Goal: Information Seeking & Learning: Learn about a topic

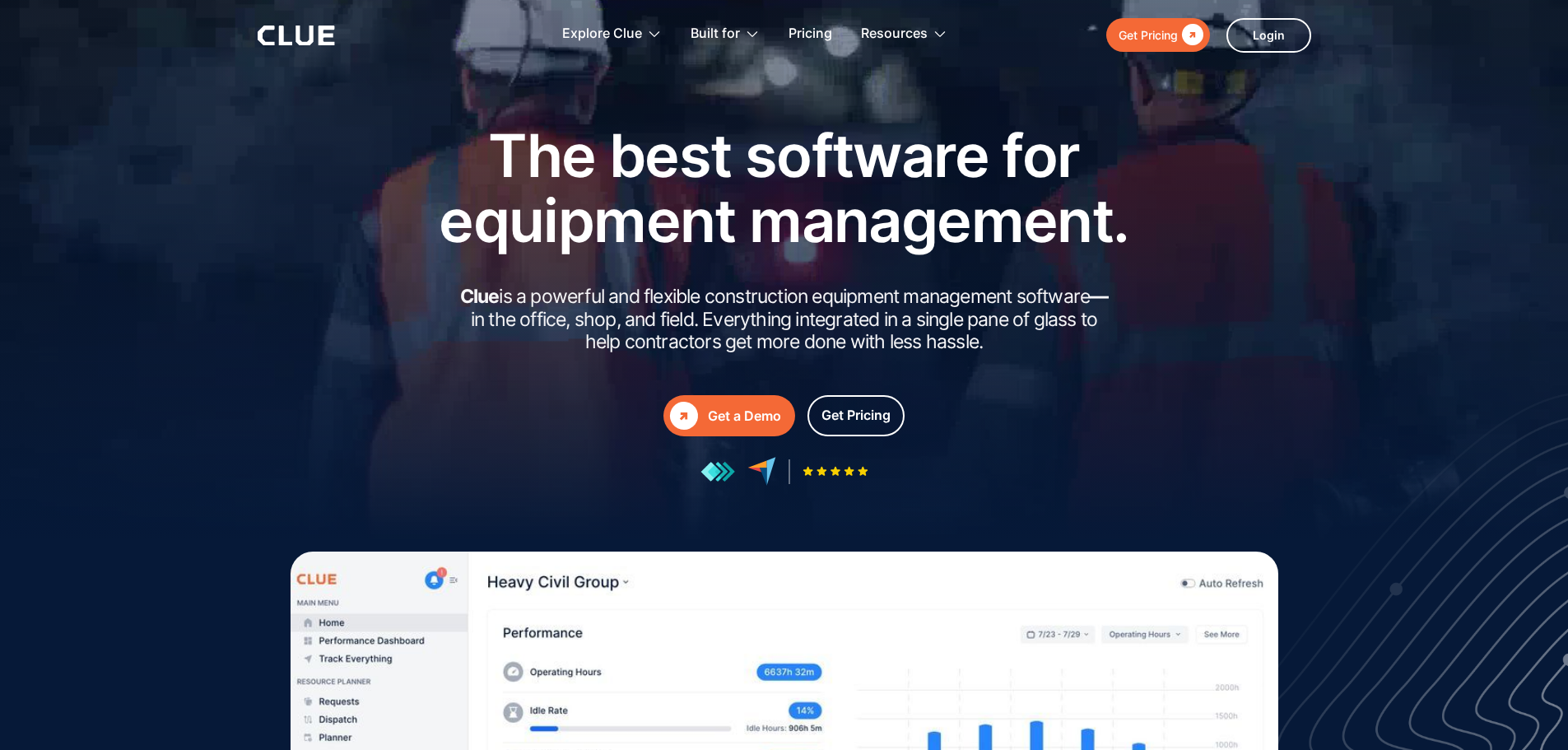
click at [725, 411] on div "Get a Demo" at bounding box center [744, 415] width 73 height 21
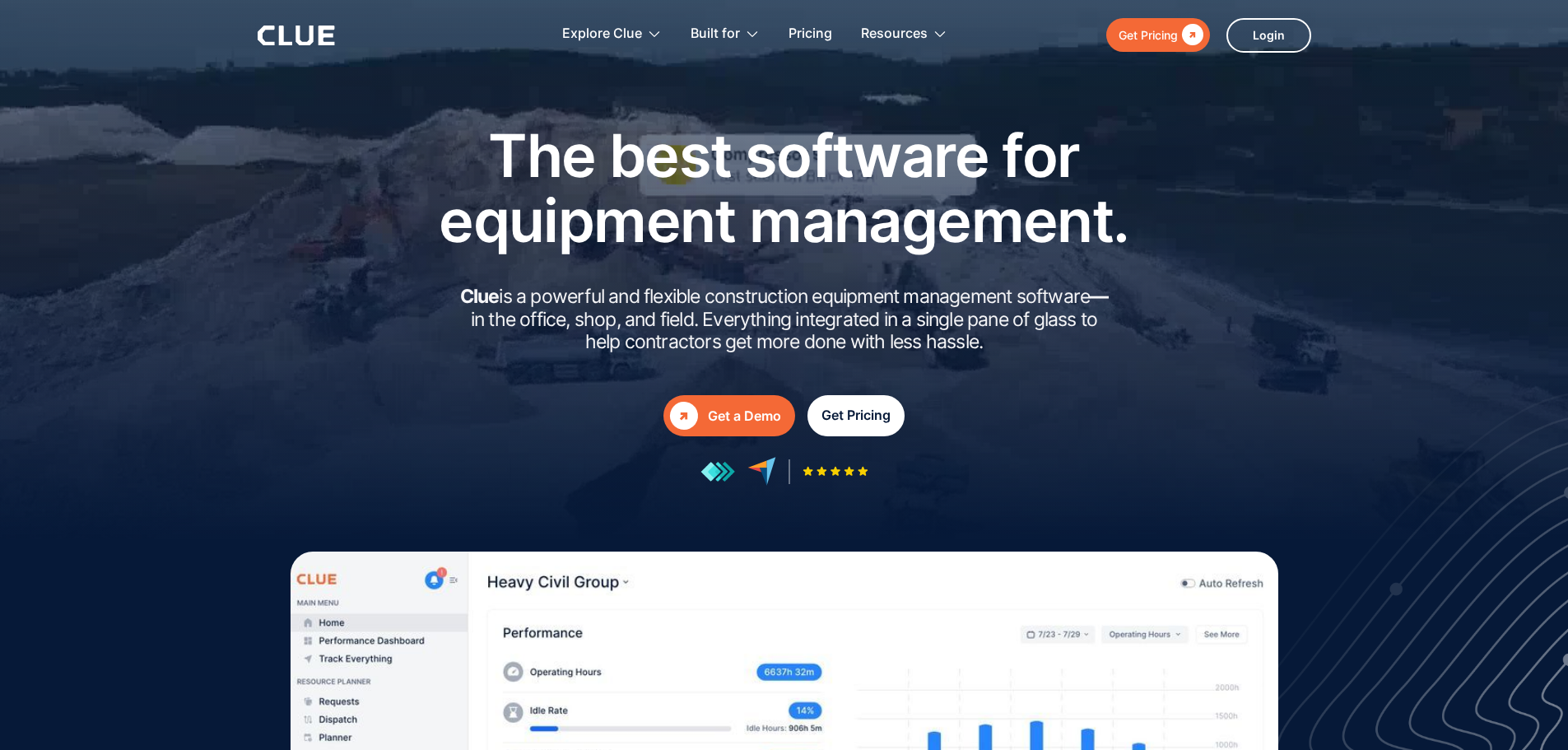
click at [866, 418] on div "Get Pricing" at bounding box center [855, 415] width 69 height 21
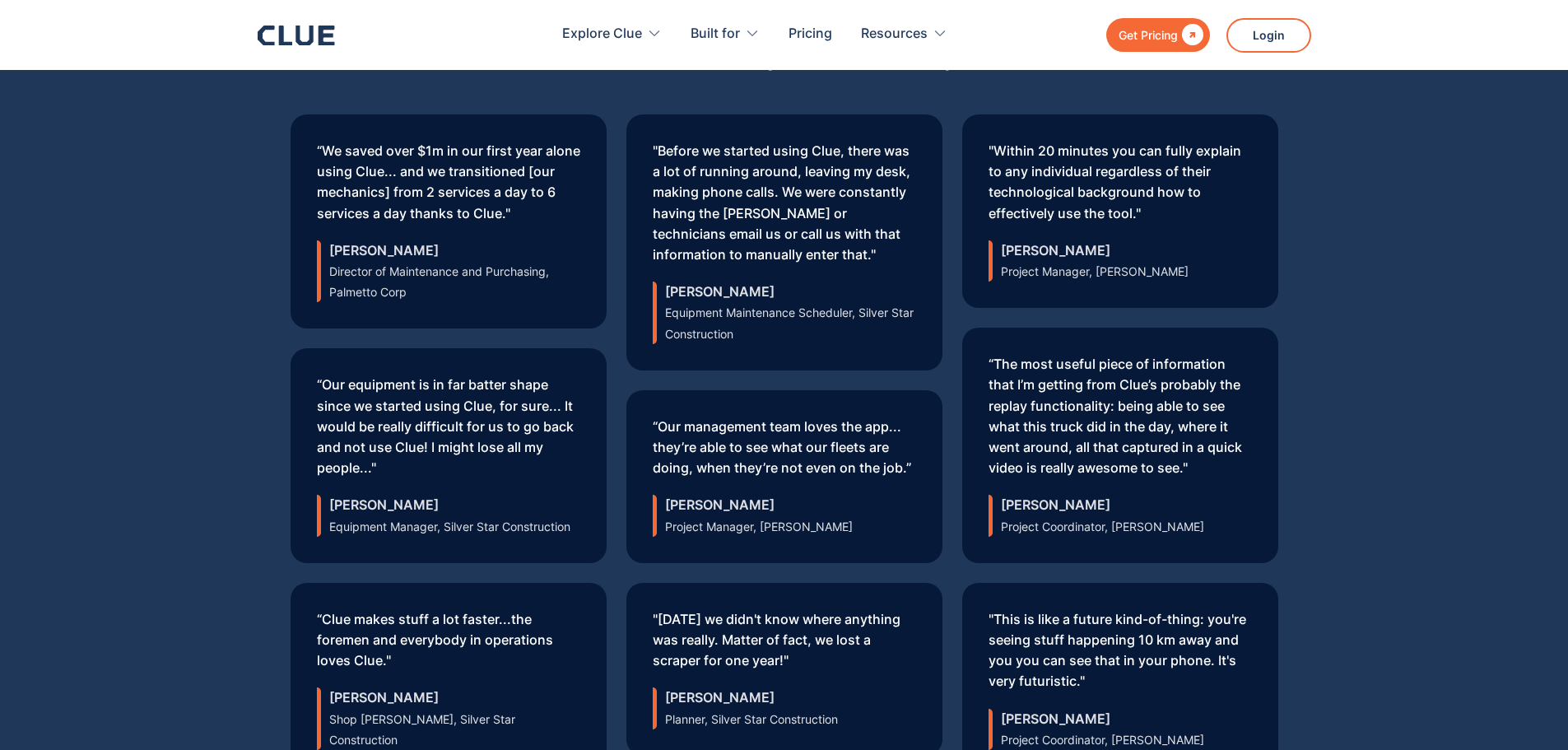
scroll to position [5279, 0]
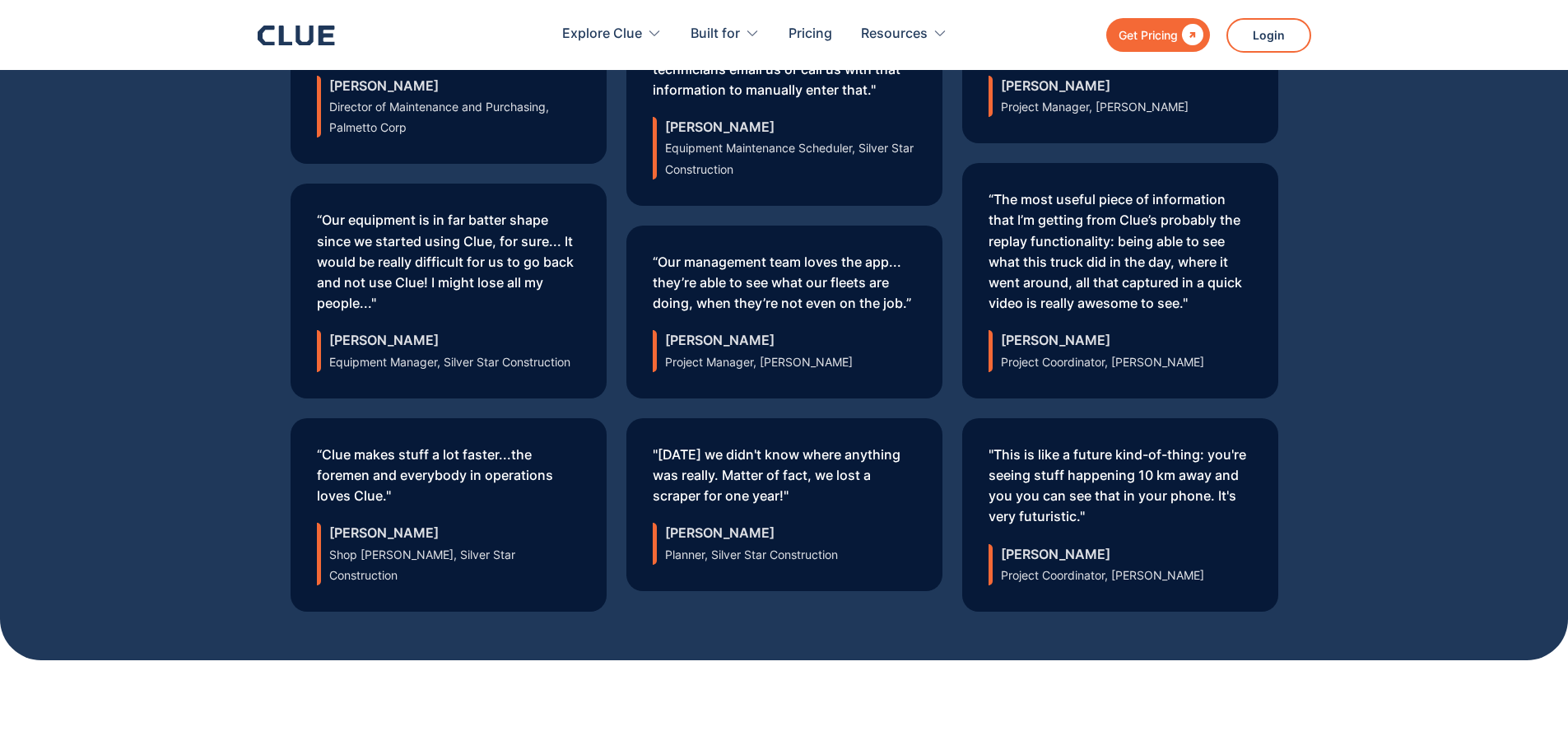
click at [1163, 495] on p ""This is like a future kind-of-thing: you're seeing stuff happening 10 km away …" at bounding box center [1120, 486] width 263 height 83
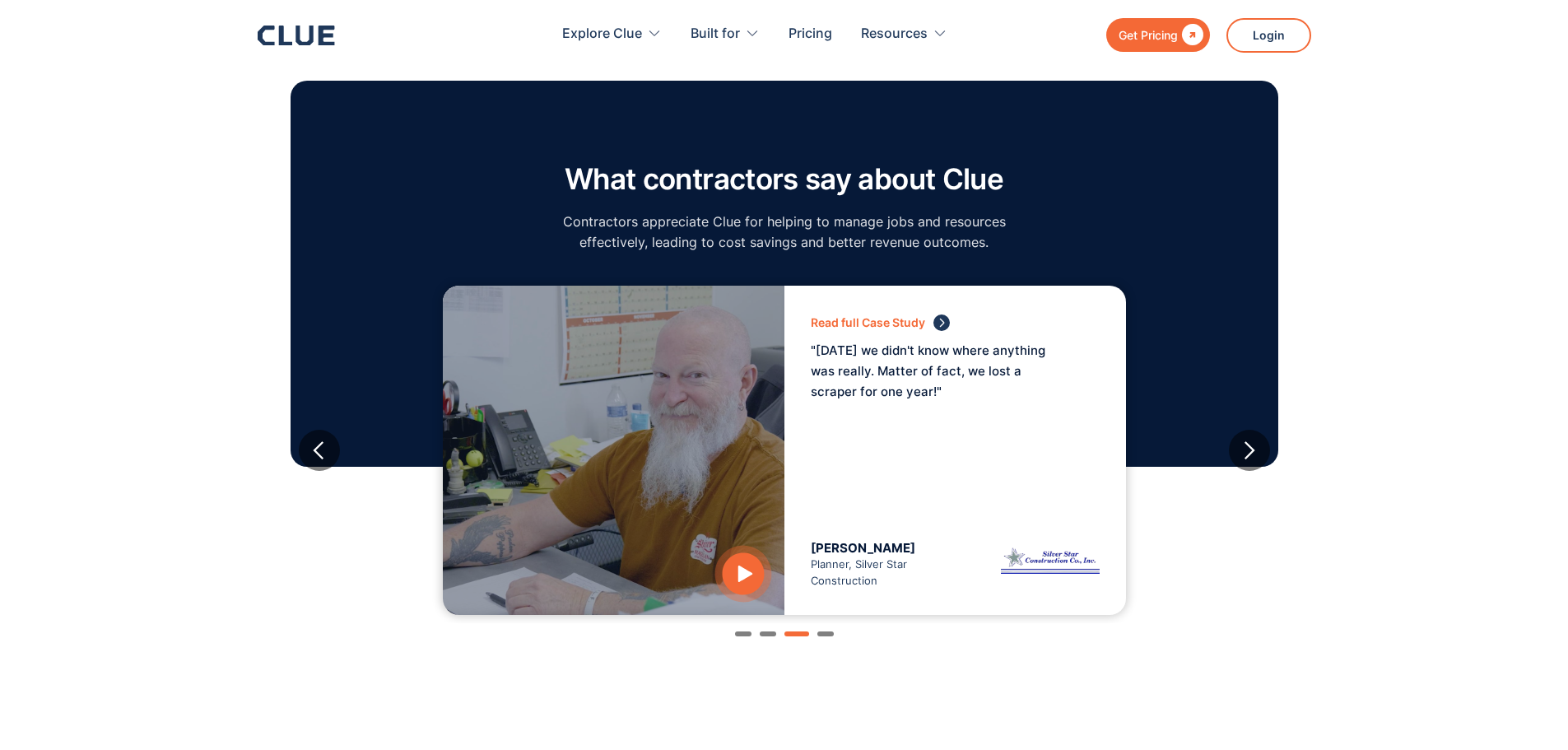
scroll to position [2716, 0]
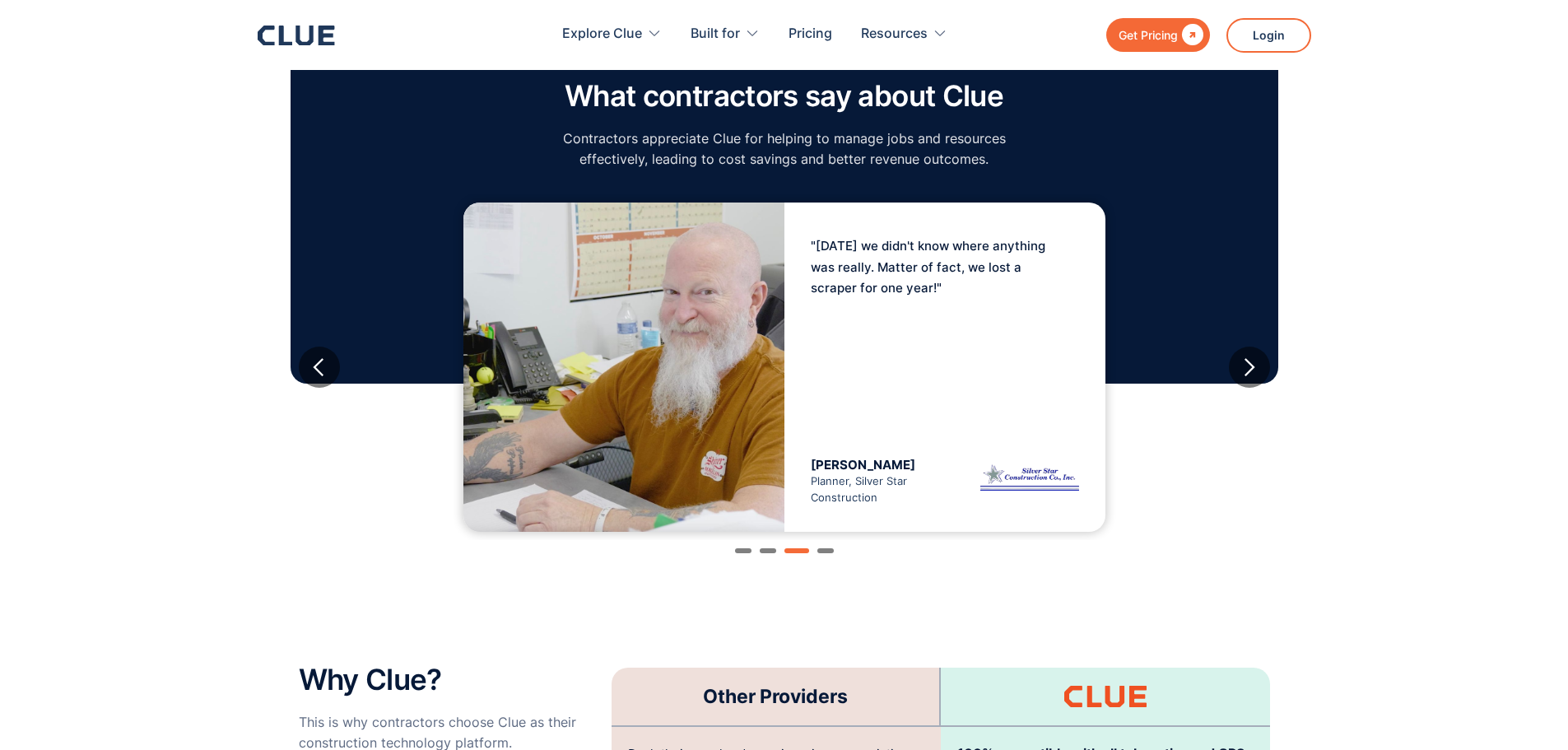
click at [825, 548] on div "Show slide 4 of 4" at bounding box center [825, 550] width 17 height 5
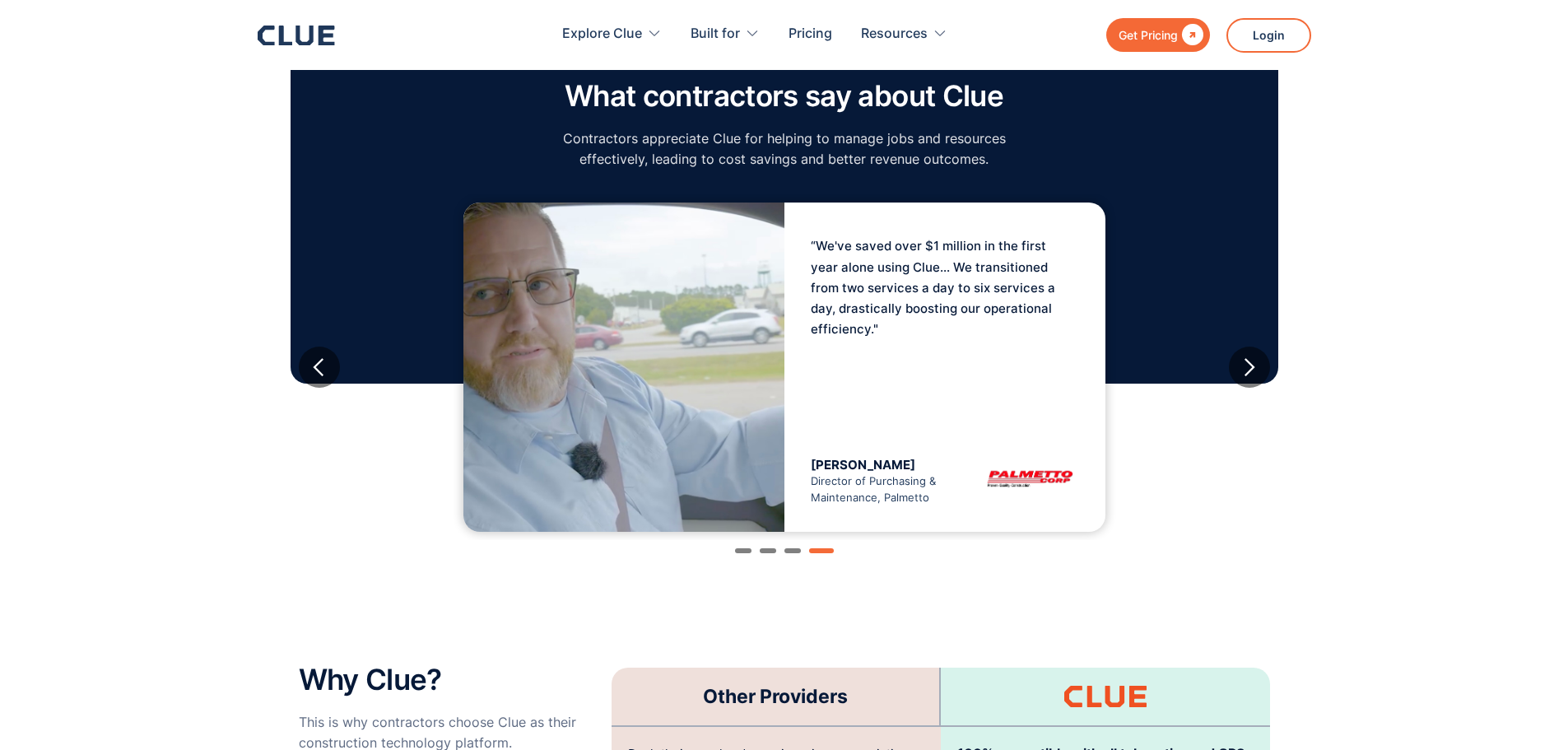
click at [762, 548] on div "Show slide 2 of 4" at bounding box center [767, 550] width 17 height 5
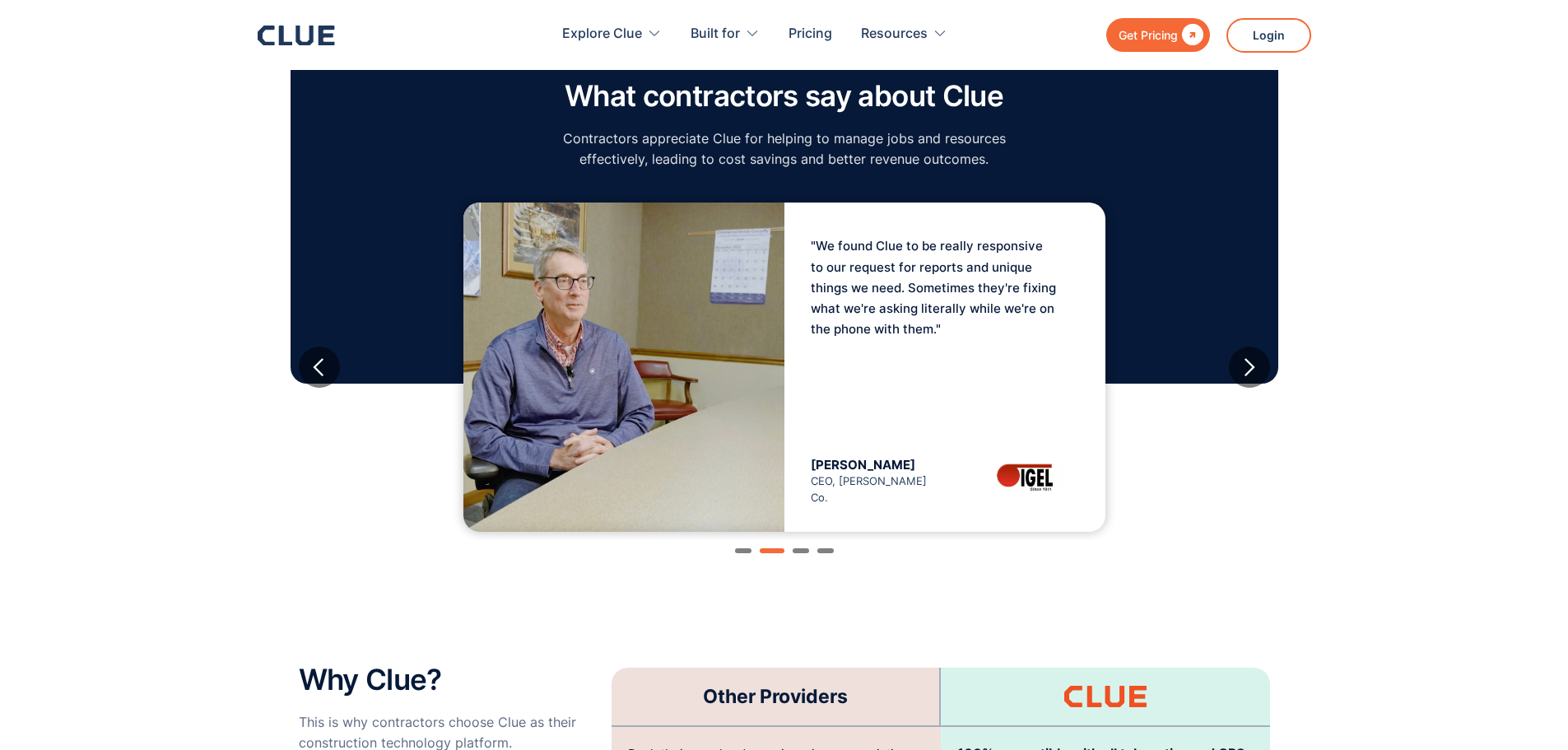
click at [742, 548] on div "Show slide 1 of 4" at bounding box center [743, 550] width 17 height 5
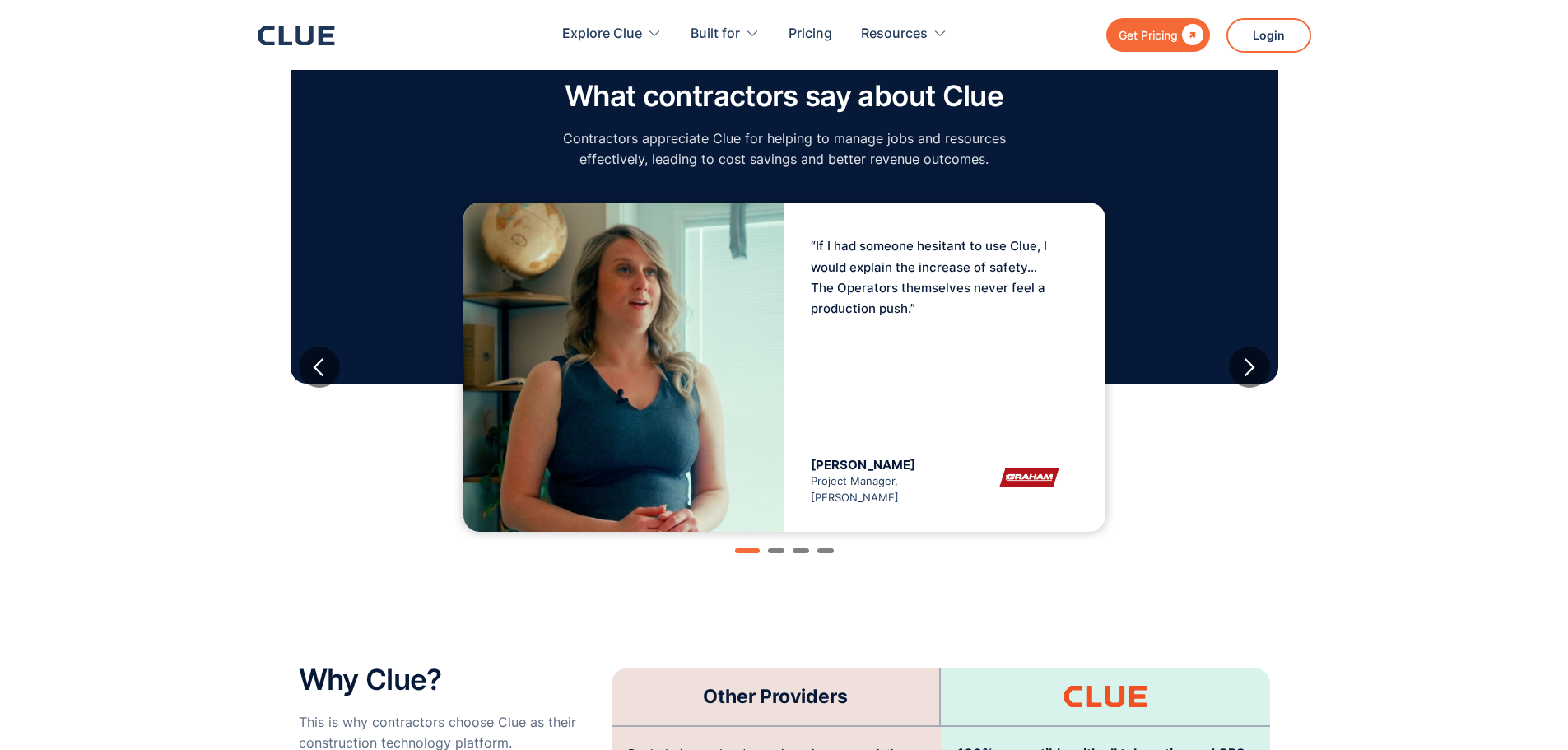
click at [742, 548] on div "Show slide 1 of 4" at bounding box center [747, 550] width 24 height 5
click at [778, 548] on div "Show slide 2 of 4" at bounding box center [775, 550] width 17 height 5
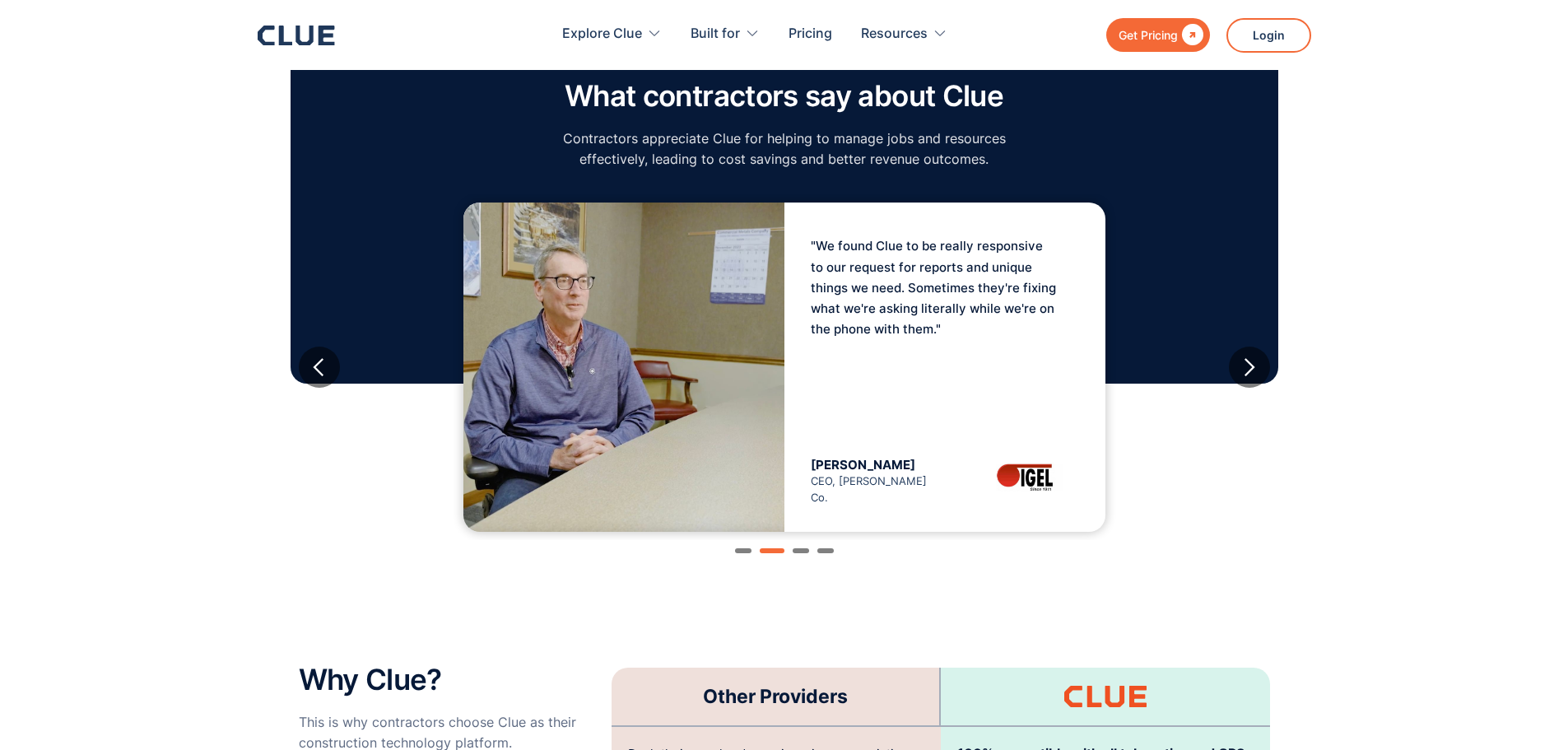
click at [741, 548] on div "Show slide 1 of 4" at bounding box center [743, 550] width 17 height 5
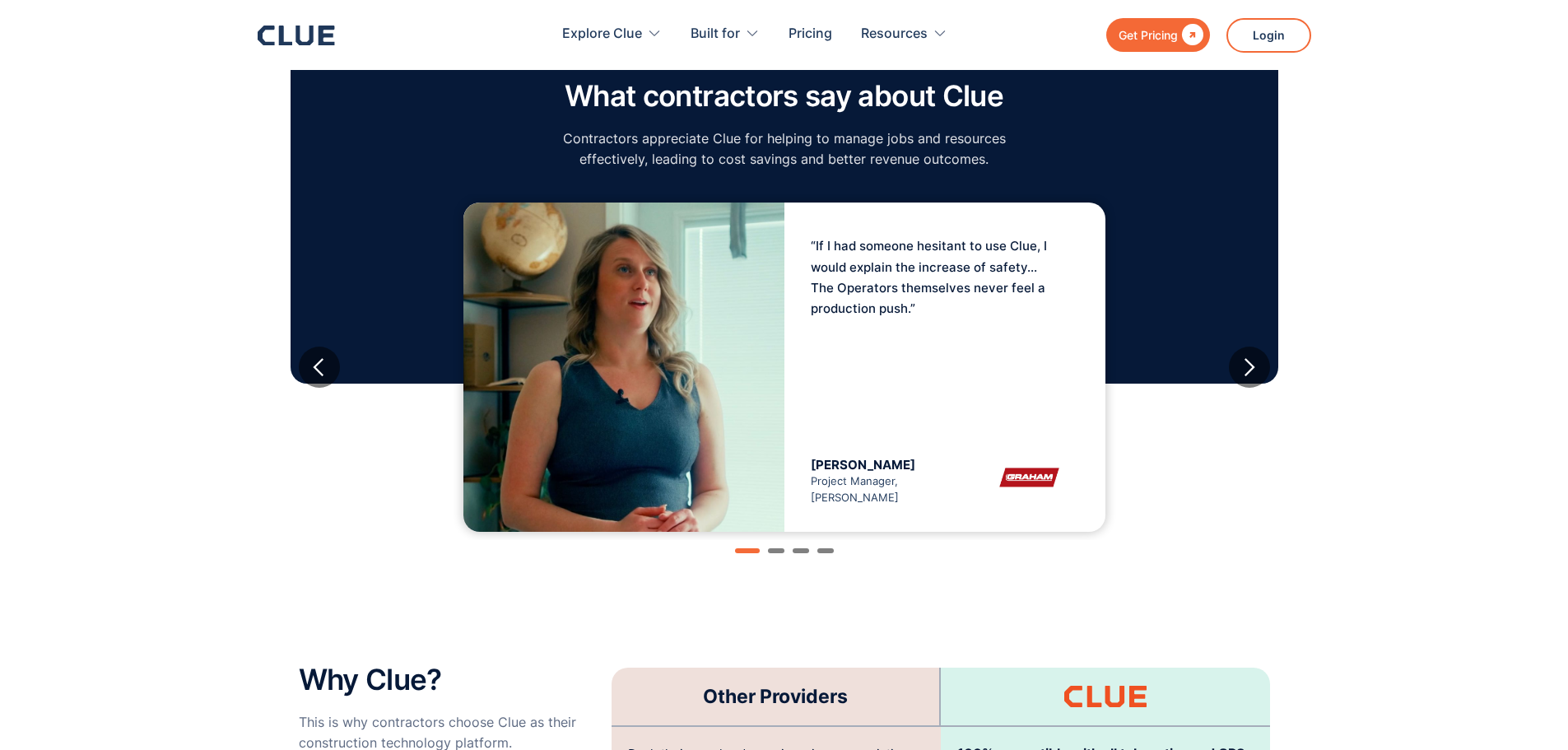
click at [772, 548] on div "Show slide 2 of 4" at bounding box center [775, 550] width 17 height 5
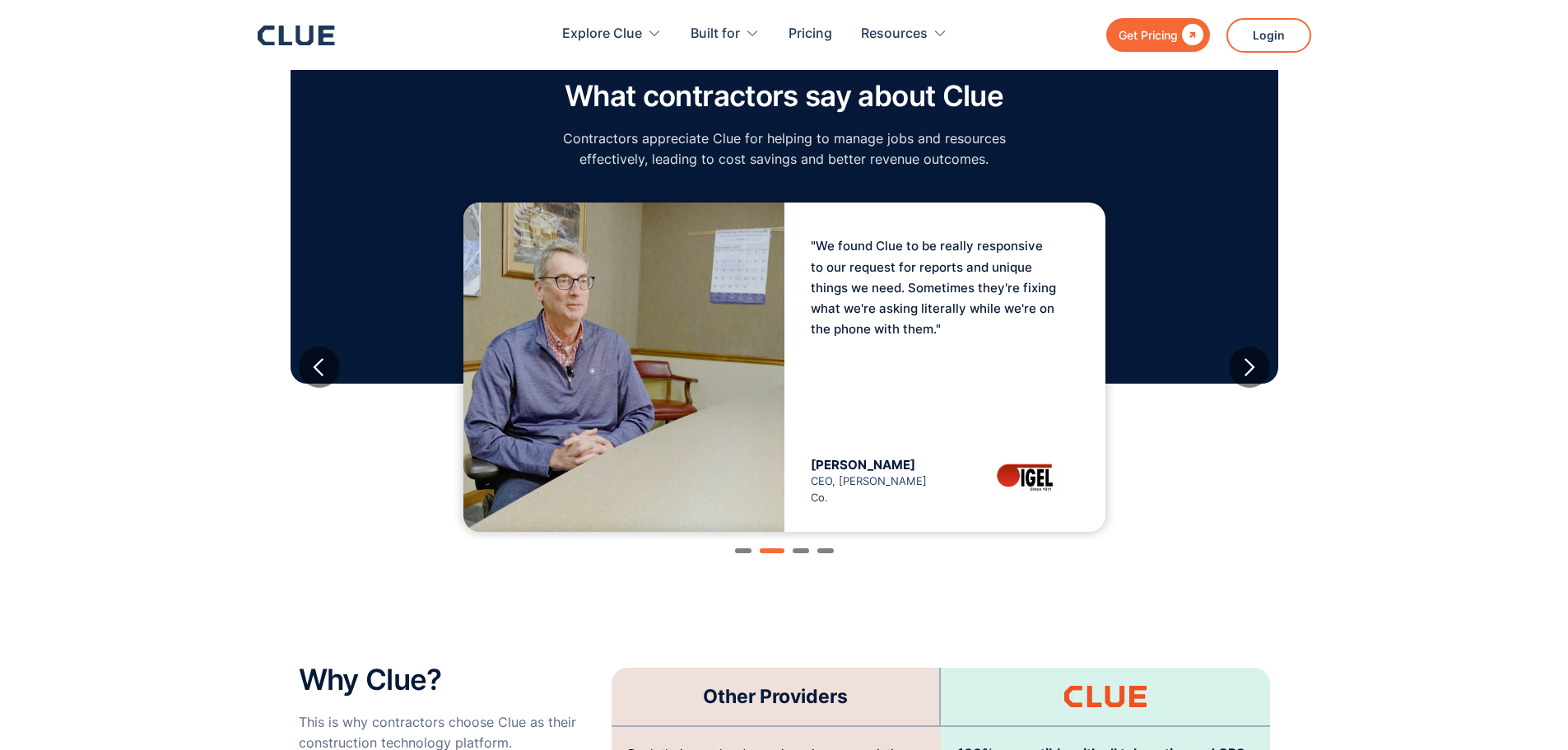
click at [803, 540] on div "carousel" at bounding box center [784, 557] width 971 height 33
click at [804, 548] on div "Show slide 3 of 4" at bounding box center [801, 550] width 17 height 5
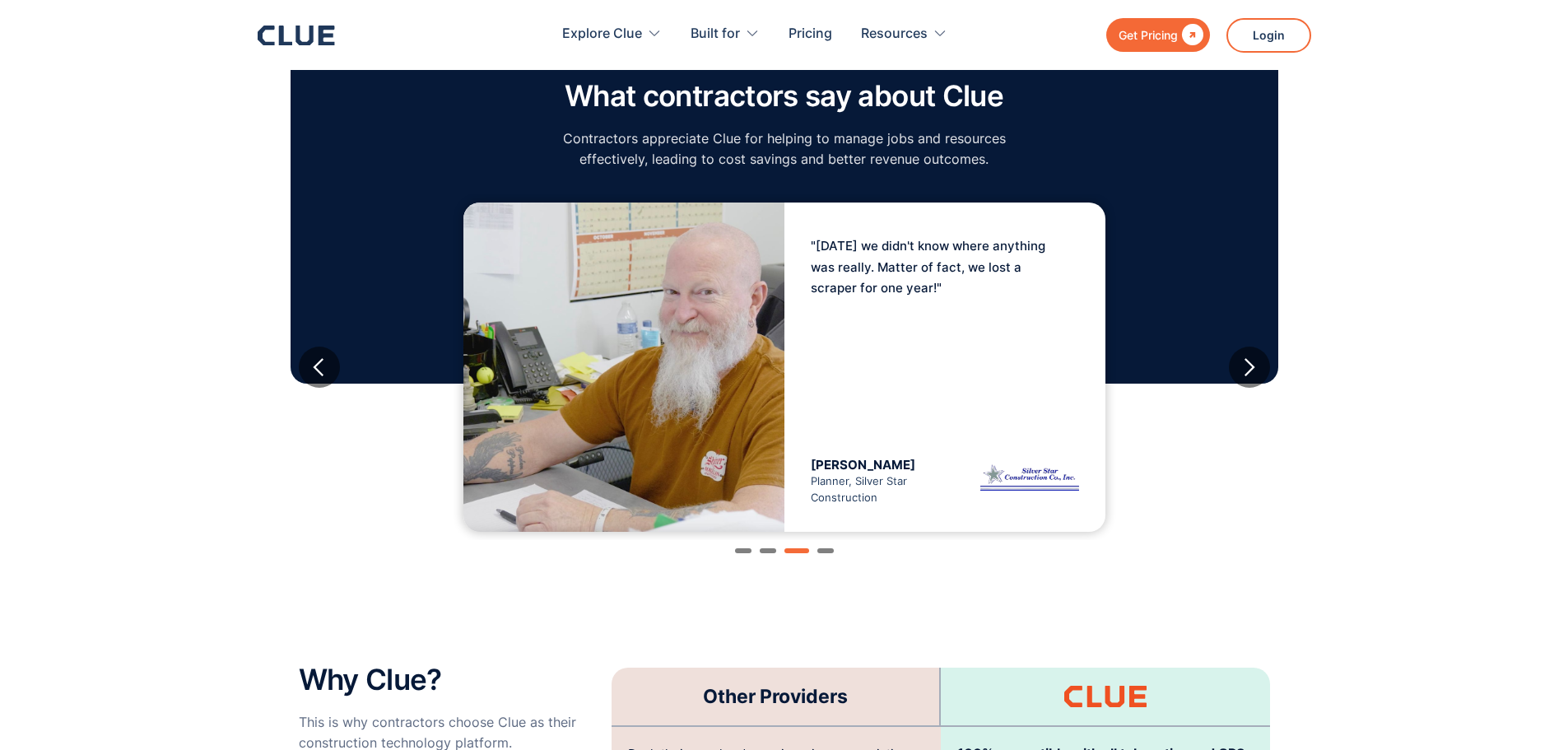
click at [830, 548] on div "Show slide 4 of 4" at bounding box center [825, 550] width 17 height 5
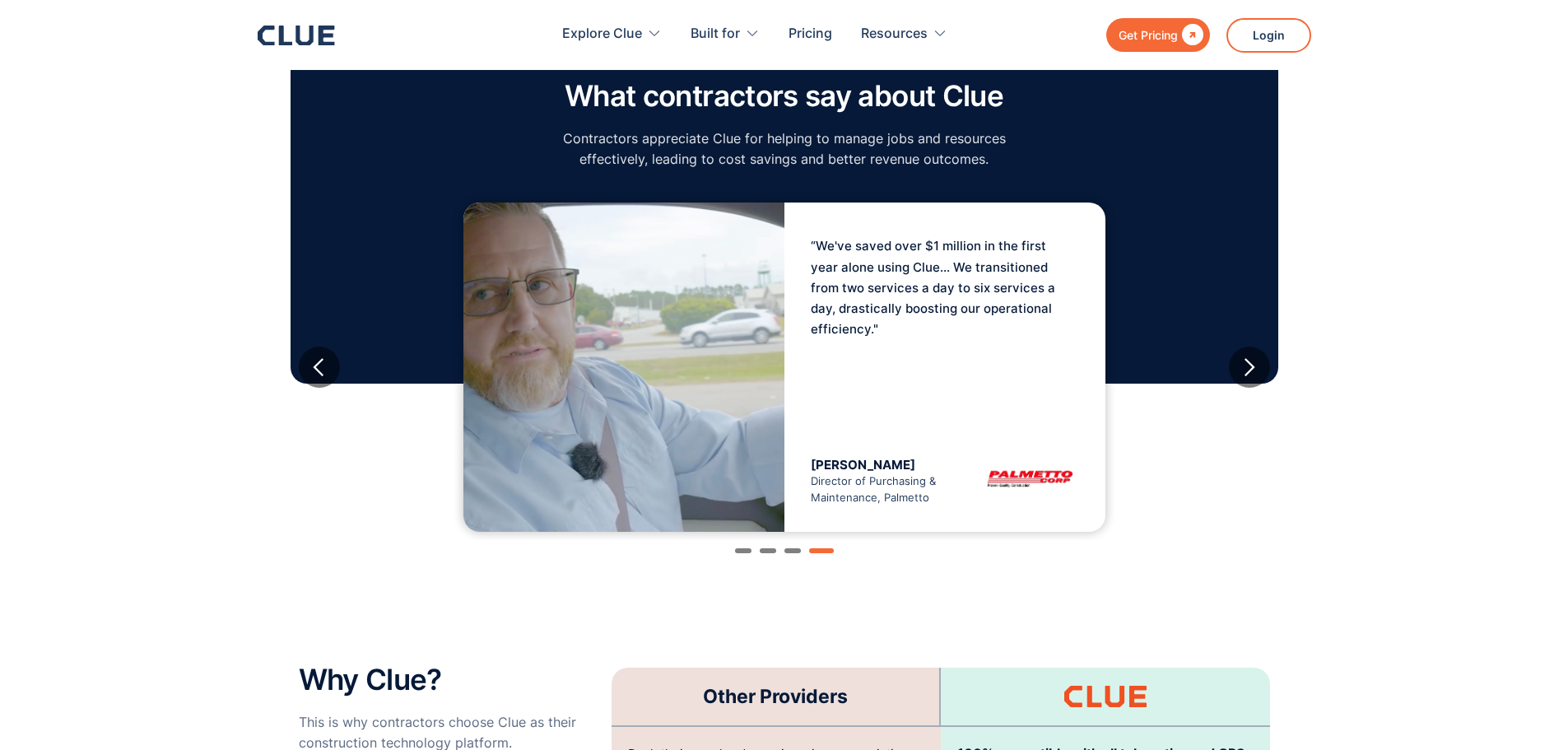
click at [879, 540] on div "carousel" at bounding box center [784, 557] width 971 height 33
click at [1245, 357] on div "next slide" at bounding box center [1248, 367] width 21 height 21
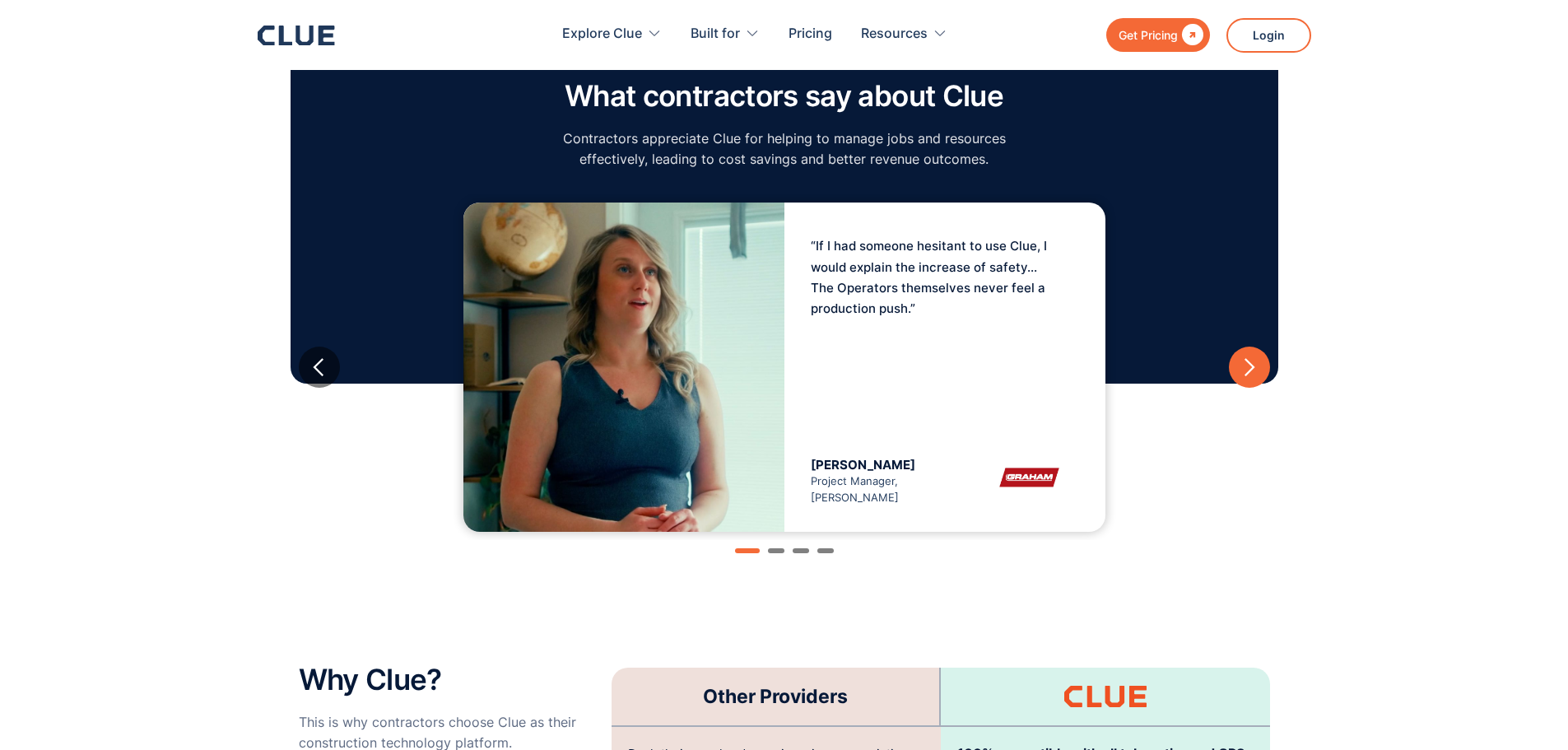
click at [1245, 357] on div "next slide" at bounding box center [1248, 367] width 21 height 21
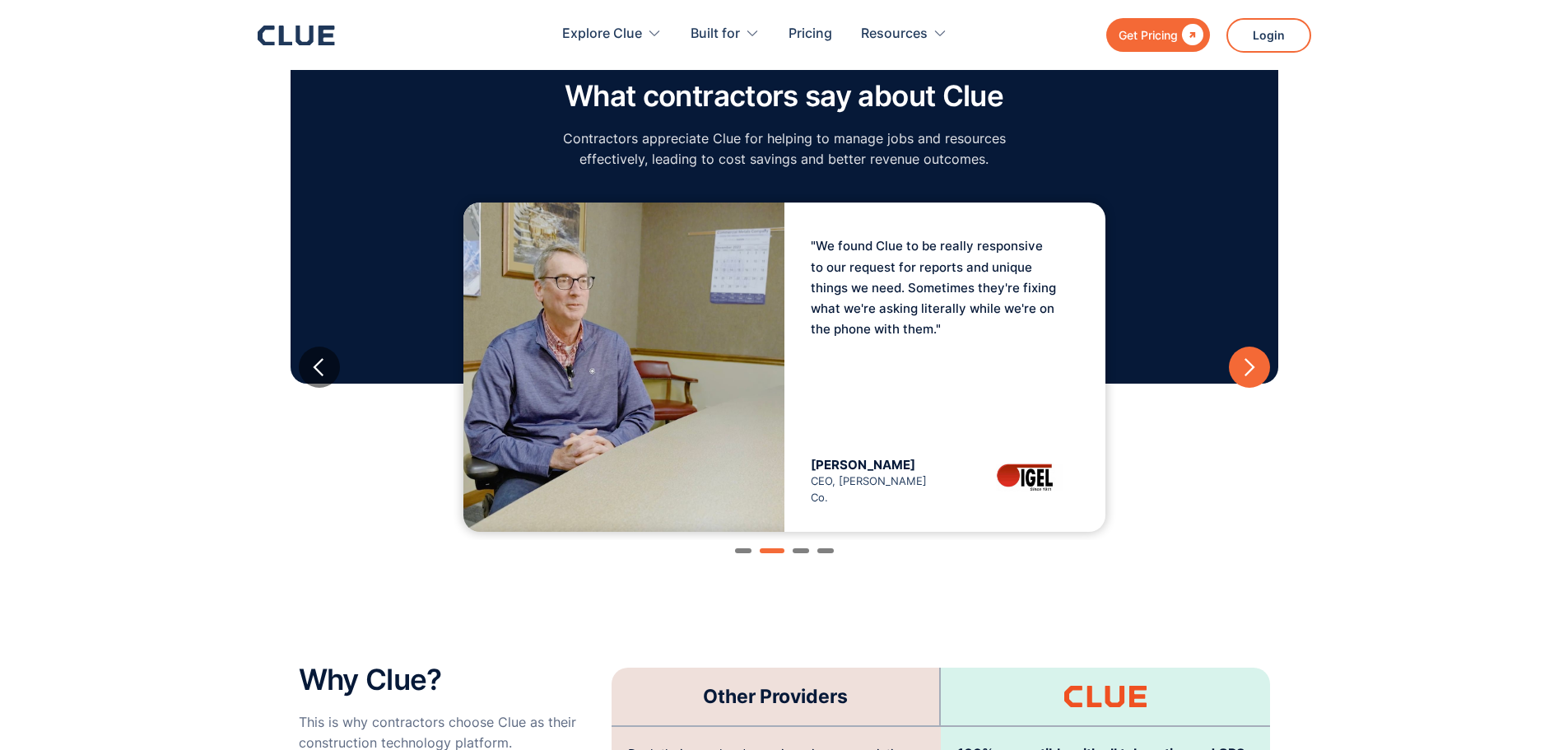
click at [1245, 357] on div "next slide" at bounding box center [1248, 367] width 21 height 21
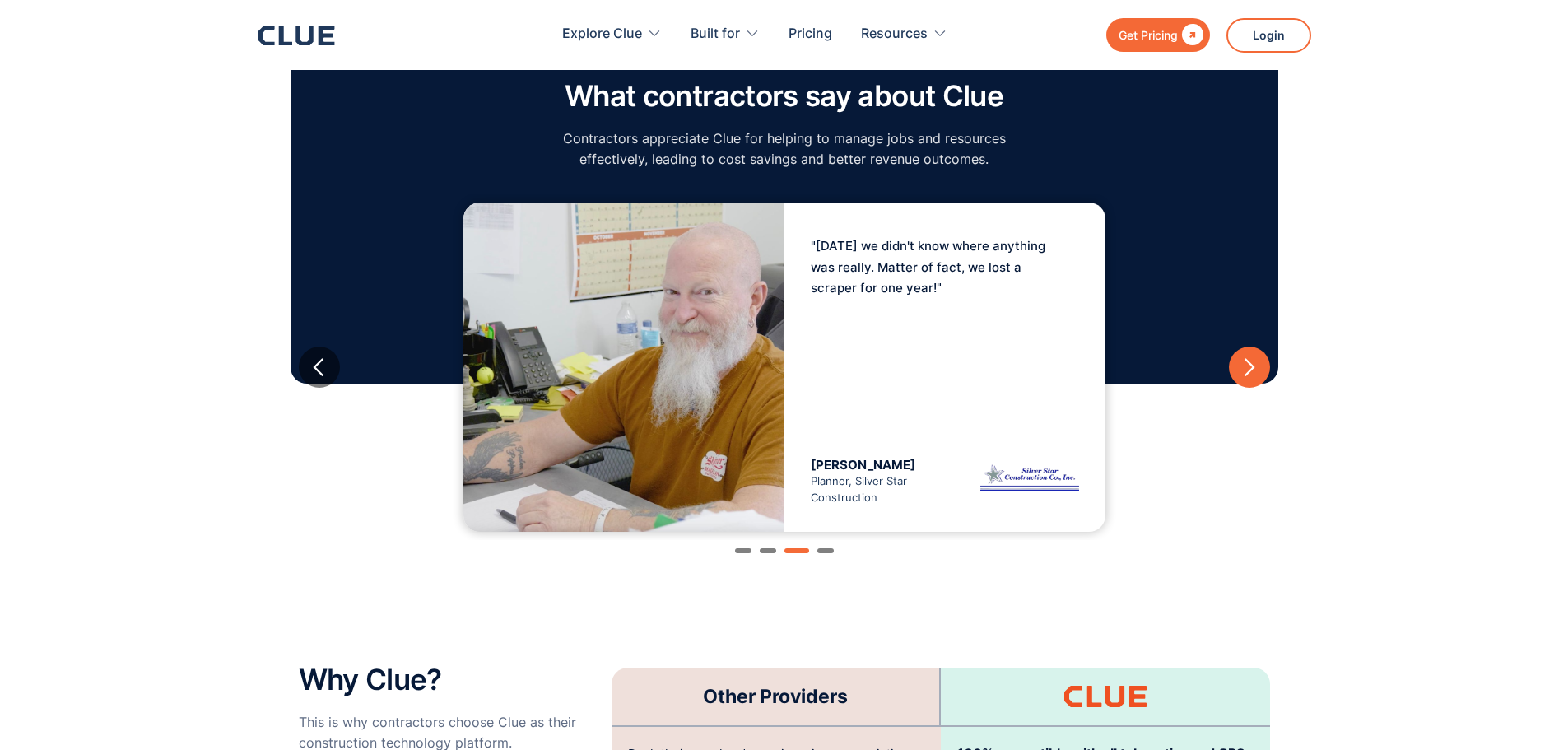
click at [1245, 357] on div "next slide" at bounding box center [1248, 367] width 21 height 21
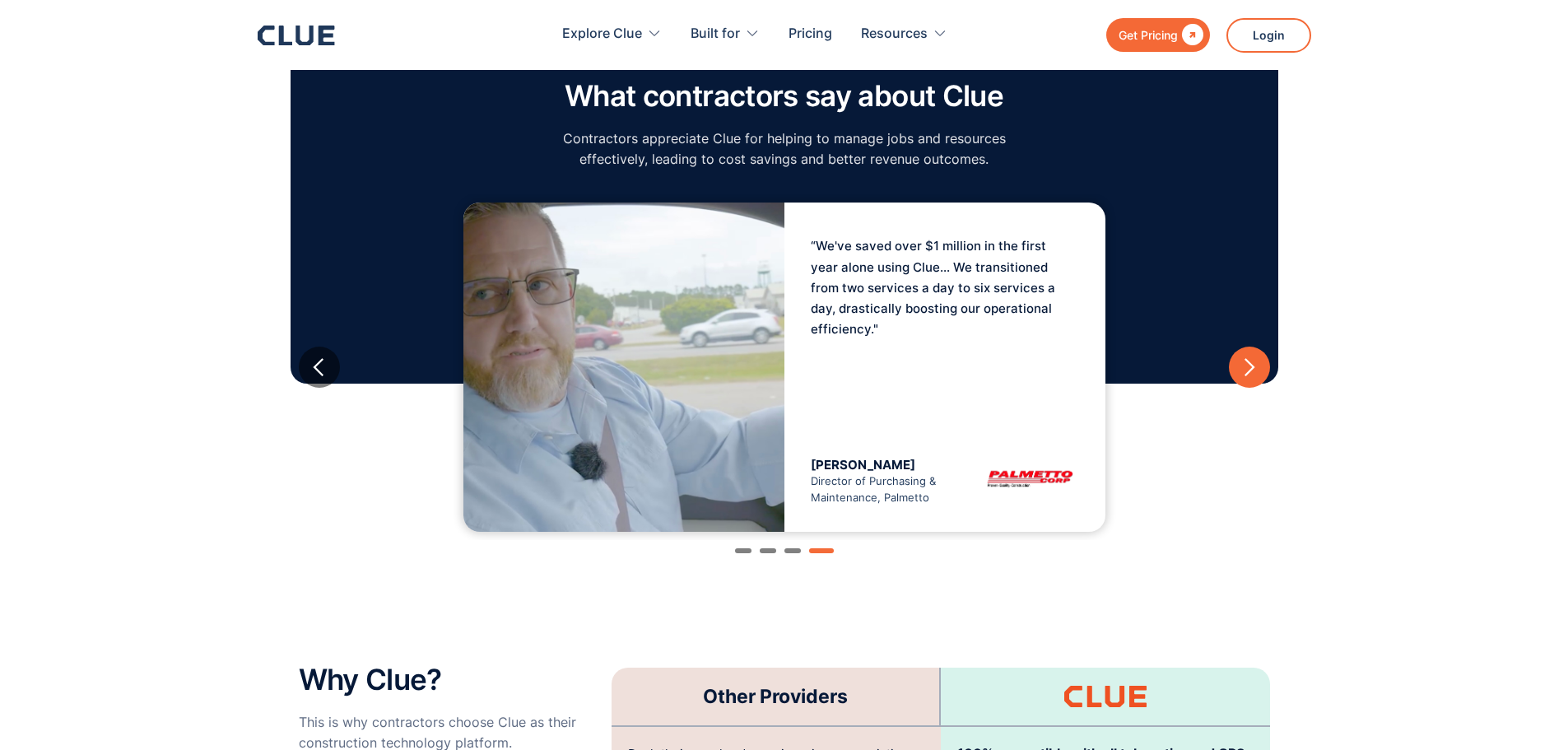
click at [1245, 357] on div "next slide" at bounding box center [1248, 367] width 21 height 21
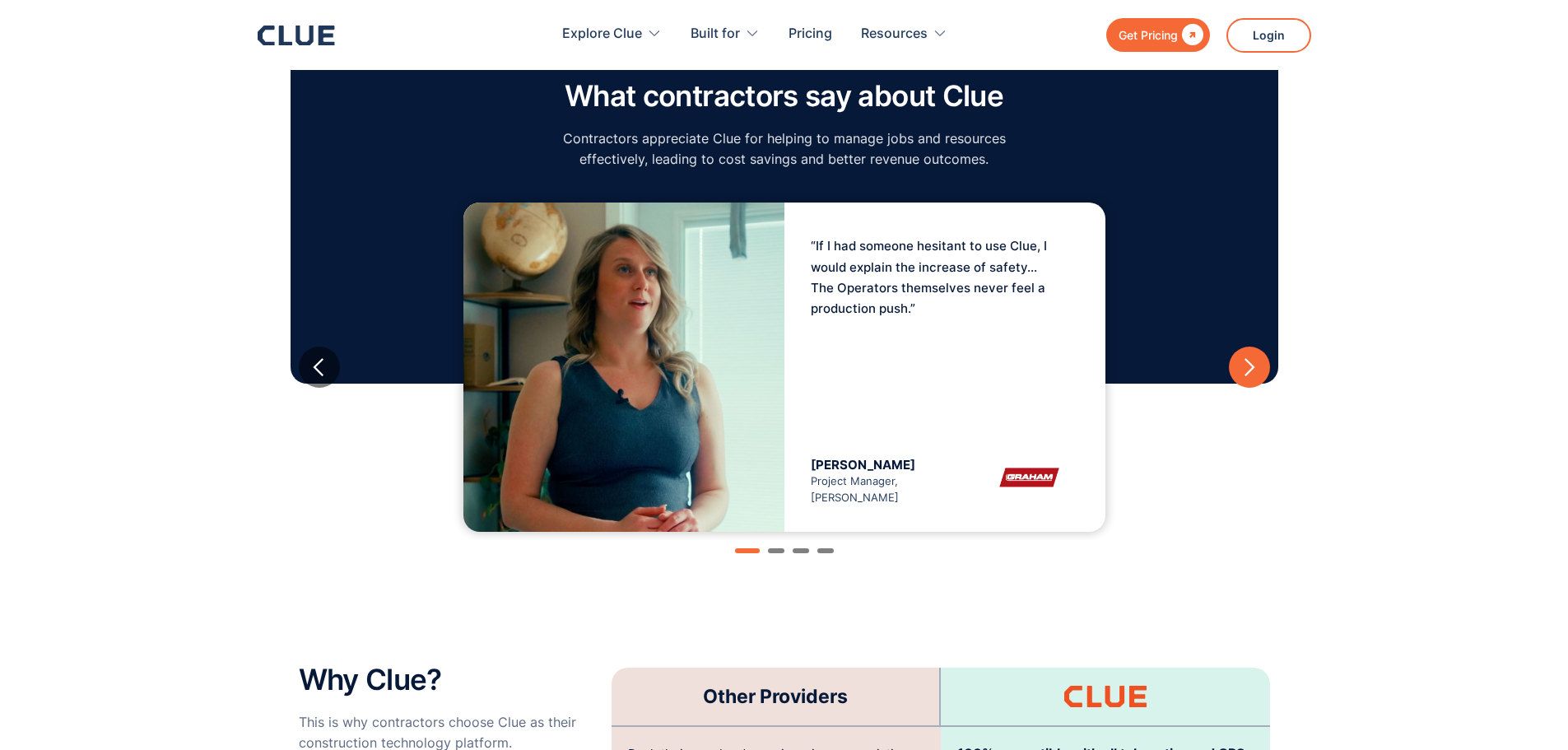
click at [1245, 357] on div "next slide" at bounding box center [1248, 367] width 21 height 21
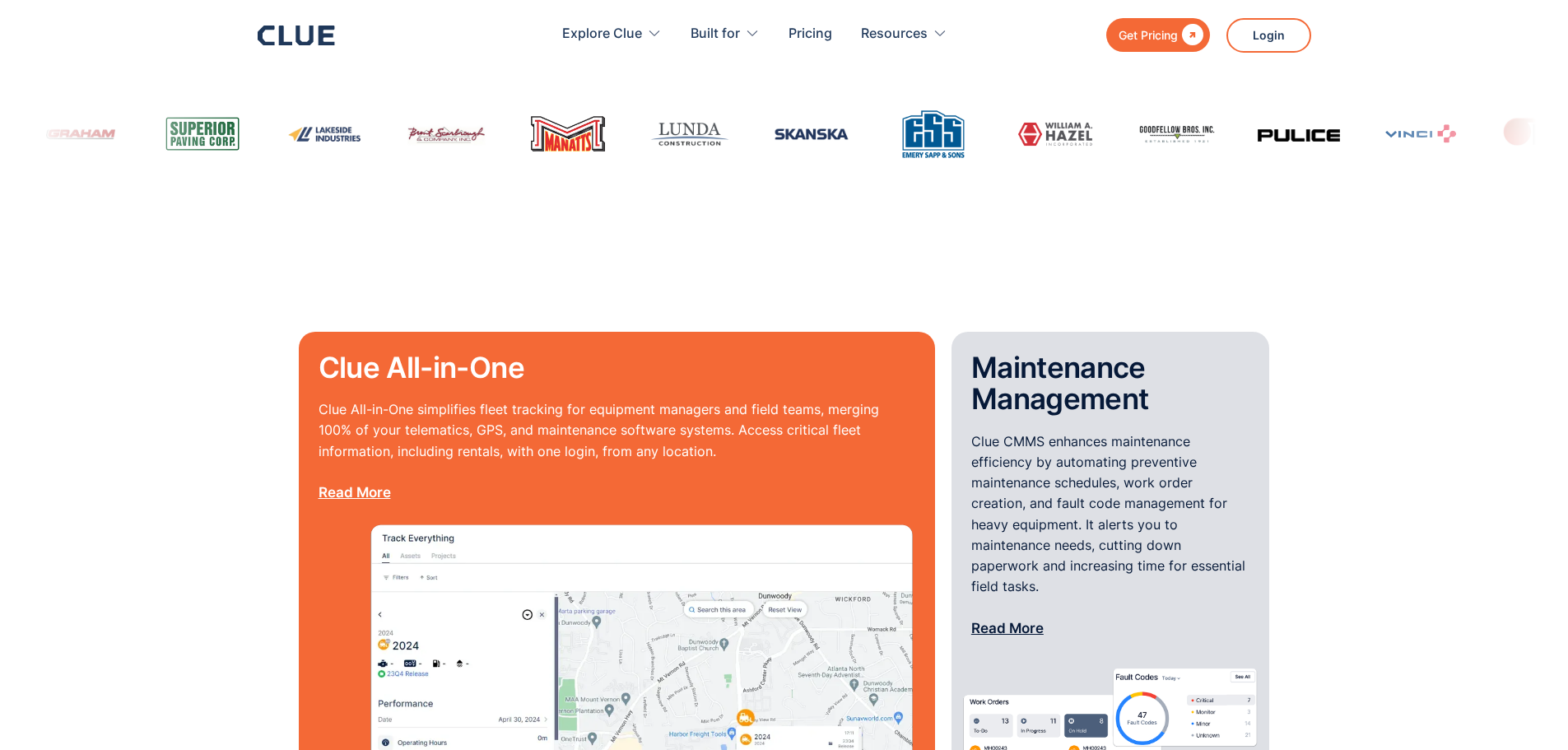
scroll to position [988, 0]
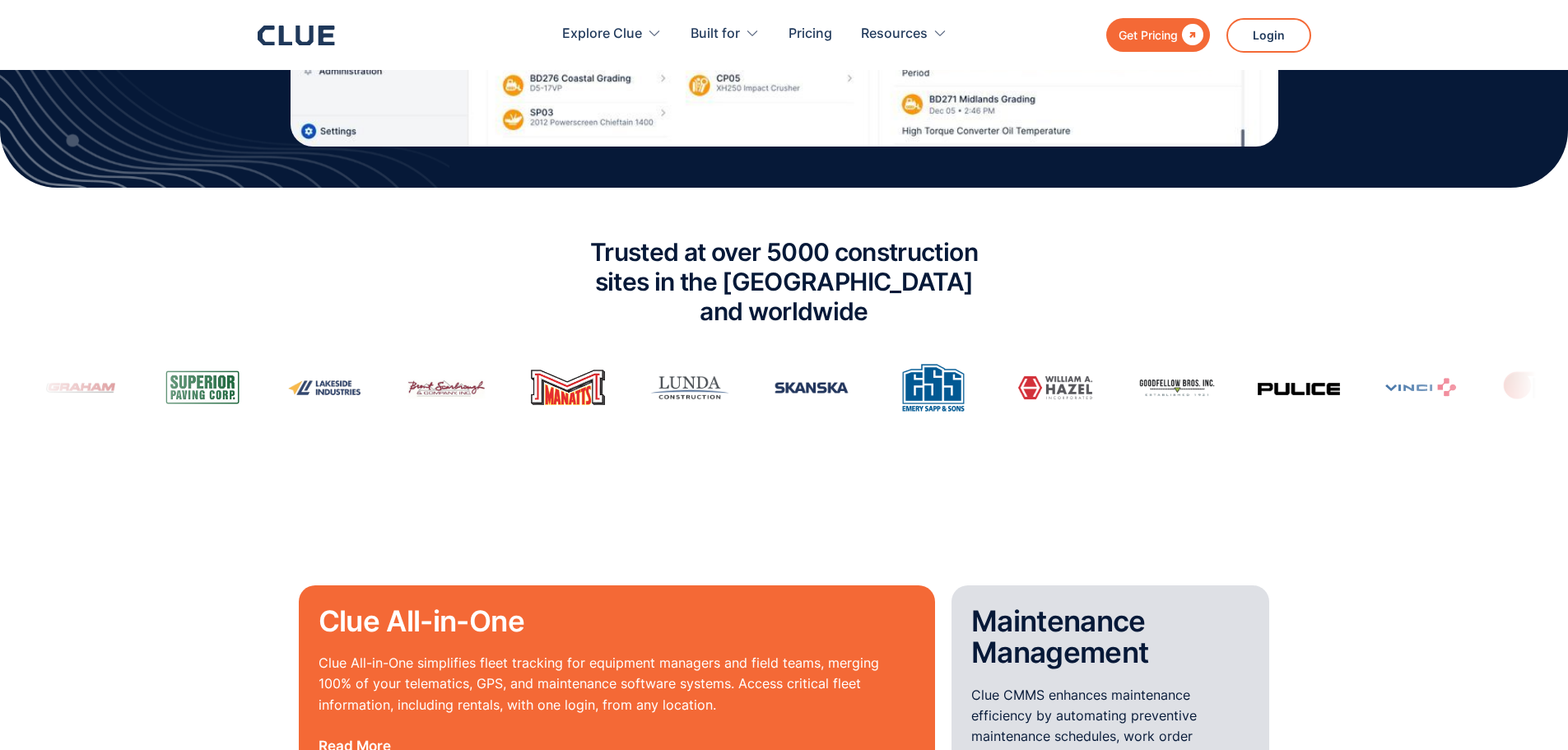
click at [1136, 375] on img at bounding box center [1175, 387] width 82 height 24
click at [1143, 375] on img at bounding box center [1173, 387] width 82 height 24
click at [1250, 383] on img at bounding box center [1291, 389] width 82 height 13
click at [1255, 383] on img at bounding box center [1296, 389] width 82 height 13
click at [1256, 383] on img at bounding box center [1297, 389] width 82 height 13
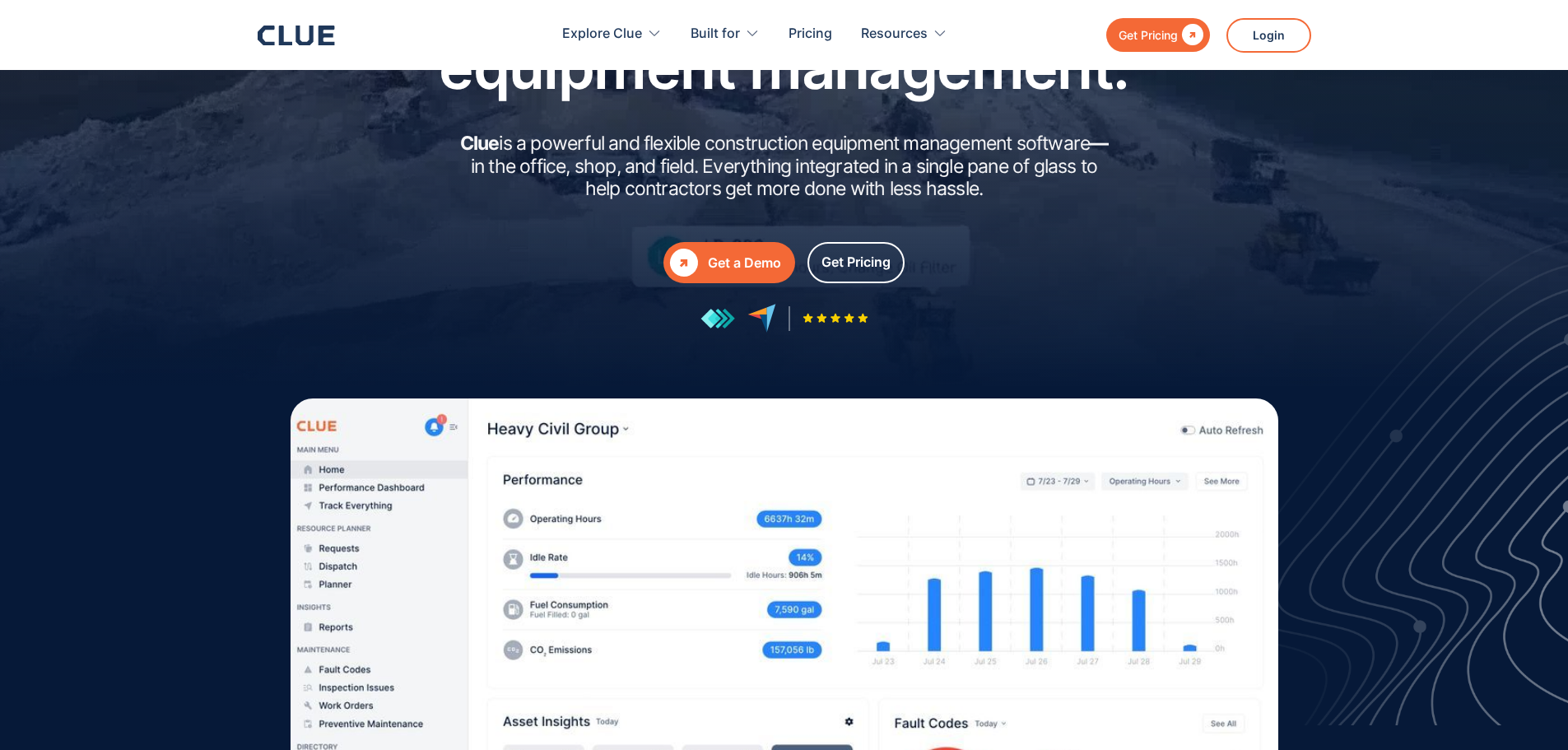
scroll to position [0, 0]
